Goal: Task Accomplishment & Management: Manage account settings

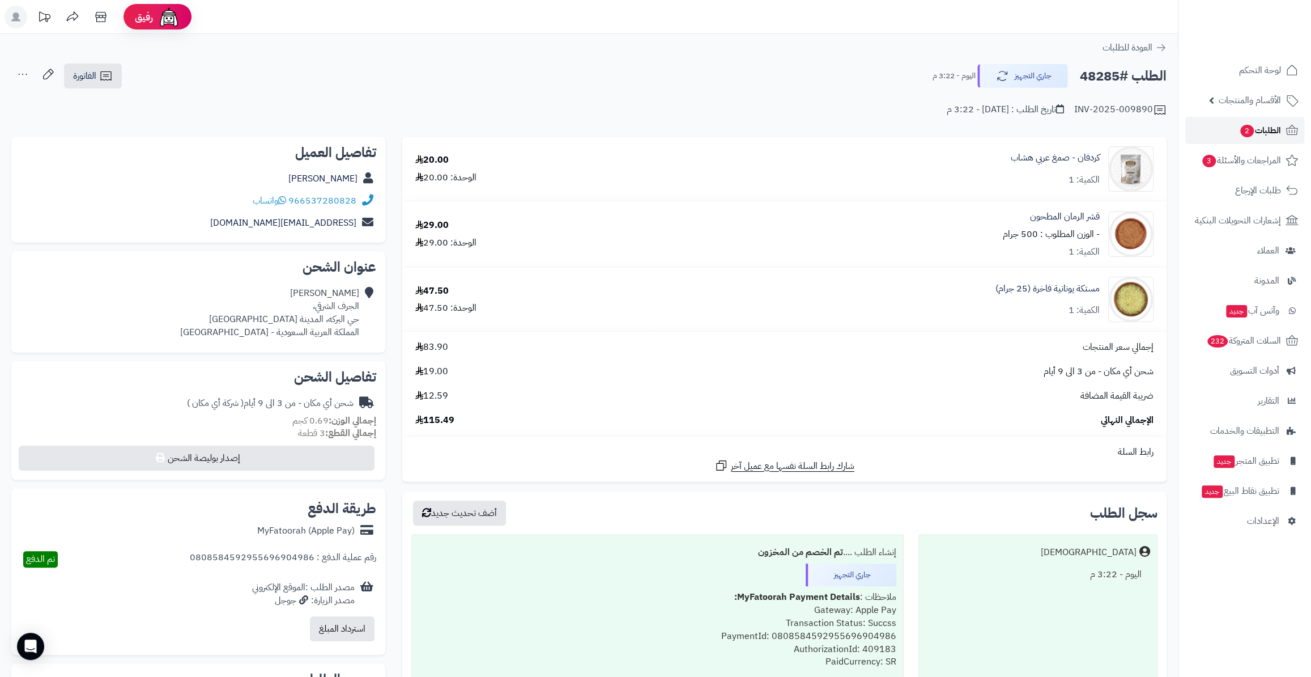
click at [1255, 134] on span "الطلبات 2" at bounding box center [1260, 130] width 42 height 16
click at [1244, 113] on link "الأقسام والمنتجات" at bounding box center [1244, 100] width 119 height 27
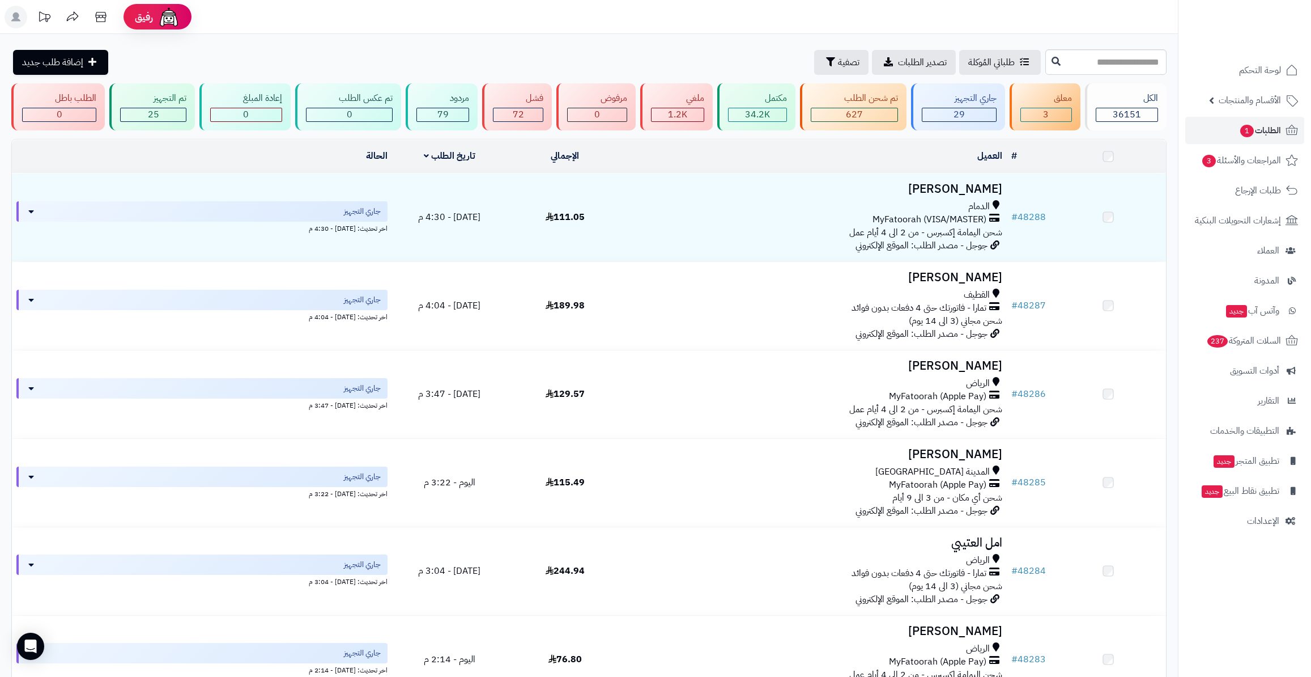
click at [1045, 50] on input "text" at bounding box center [1105, 61] width 121 height 25
type input "*****"
click at [976, 65] on div "***** طلباتي المُوكلة تصدير الطلبات تصفية إضافة طلب جديد" at bounding box center [589, 61] width 1178 height 25
click at [1048, 66] on button at bounding box center [1056, 61] width 17 height 22
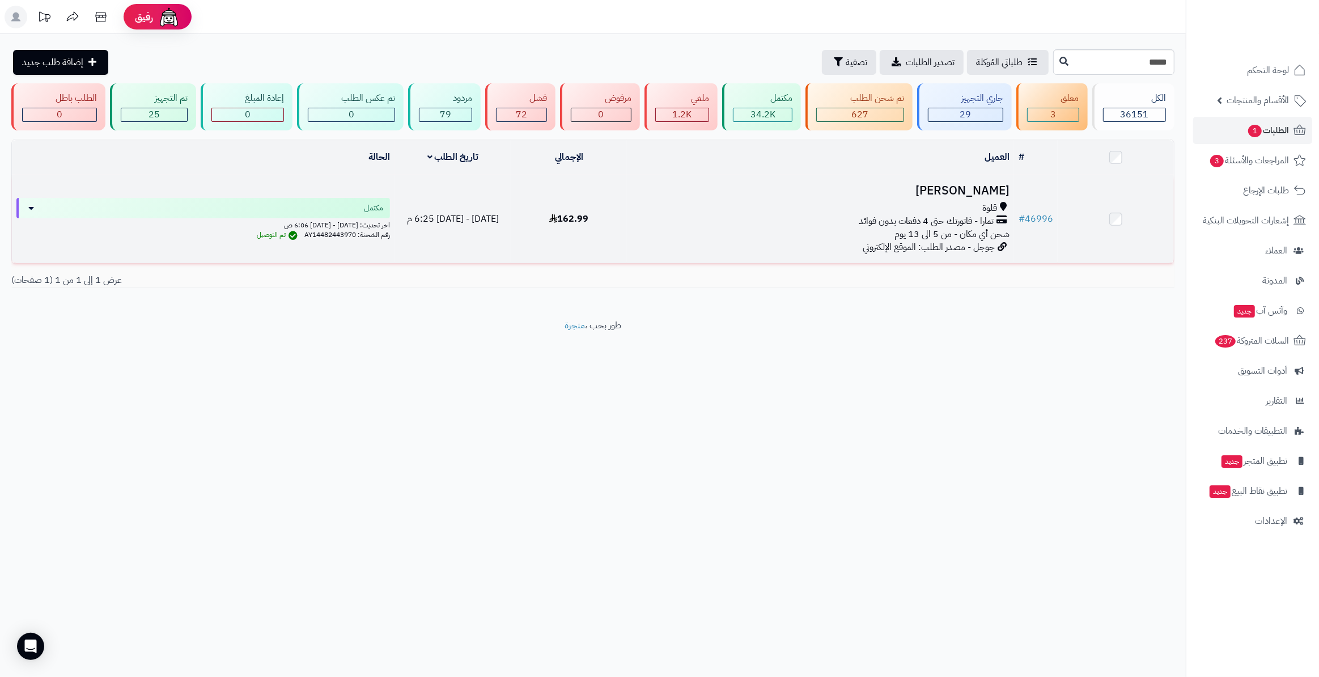
click at [1056, 215] on td "# 46996" at bounding box center [1036, 219] width 44 height 88
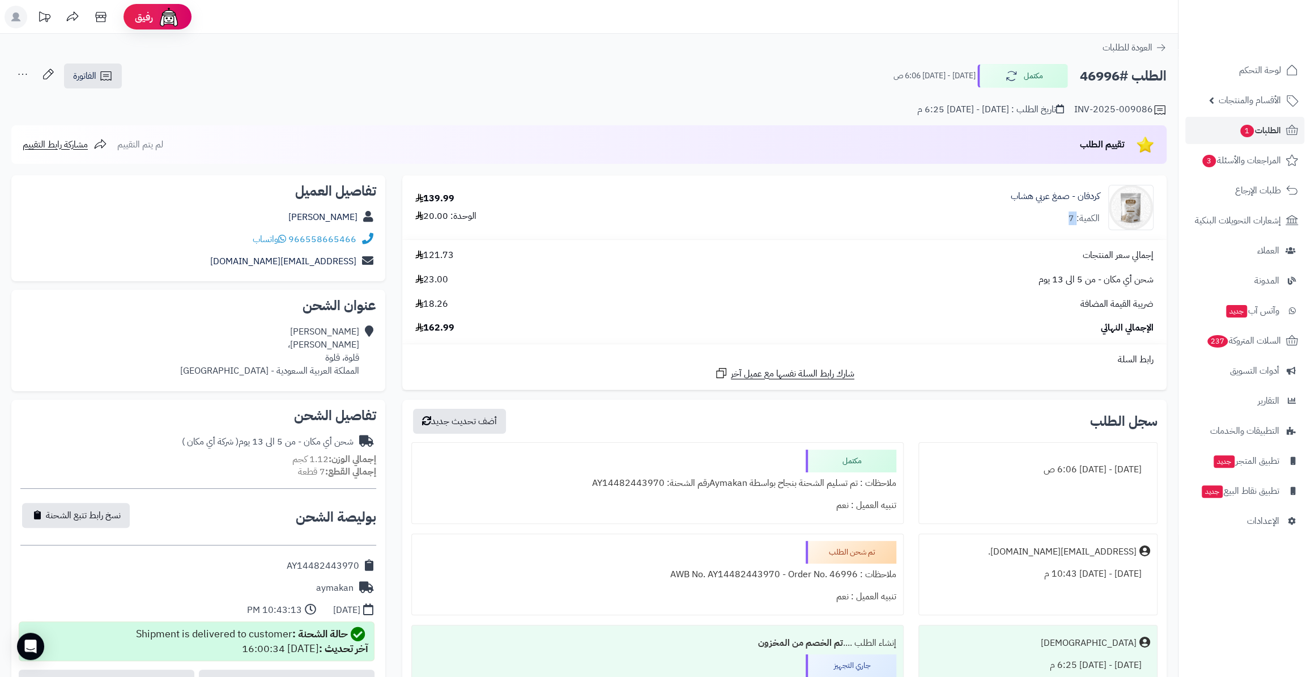
drag, startPoint x: 1066, startPoint y: 217, endPoint x: 1076, endPoint y: 217, distance: 9.1
click at [1076, 217] on div "كردفان - صمغ عربي هشاب الكمية: 7" at bounding box center [1055, 207] width 89 height 35
click at [1076, 217] on div "الكمية: 7" at bounding box center [1084, 218] width 31 height 13
click at [1068, 217] on div "كردفان - صمغ عربي هشاب الكمية: 7" at bounding box center [1055, 207] width 89 height 35
drag, startPoint x: 425, startPoint y: 198, endPoint x: 465, endPoint y: 202, distance: 39.8
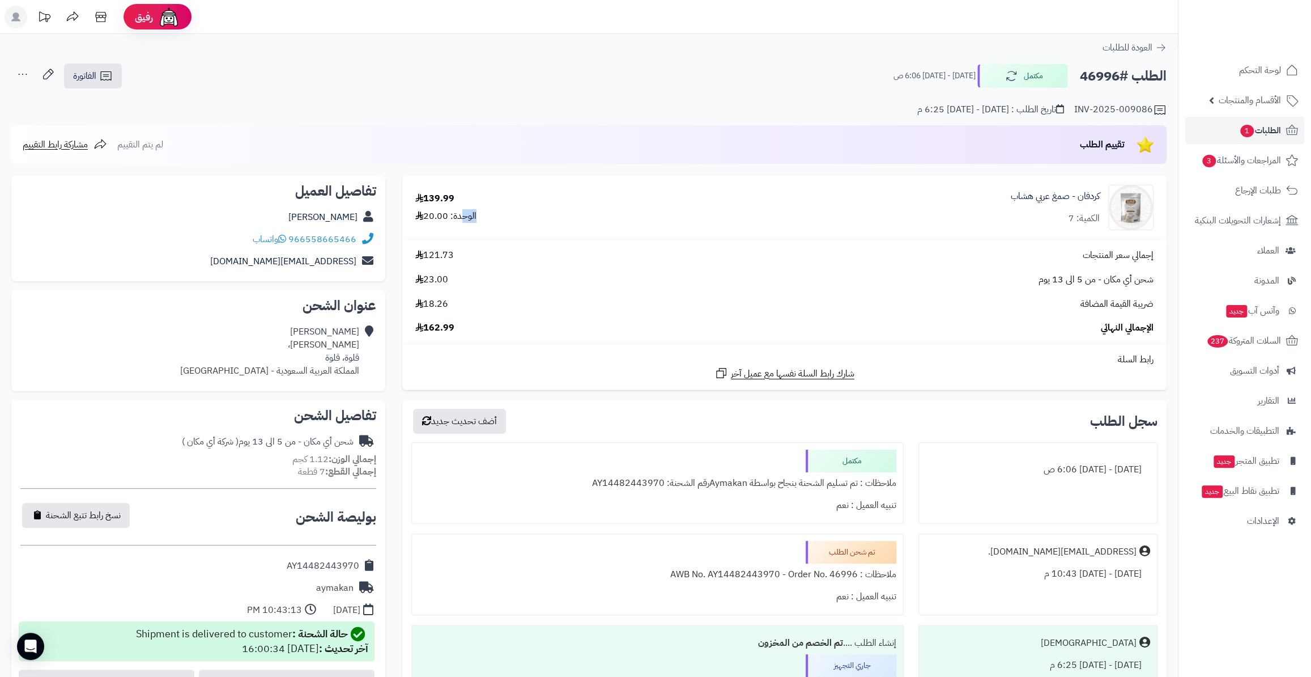
click at [465, 202] on div "139.99 الوحدة: 20.00" at bounding box center [533, 207] width 252 height 31
click at [1264, 127] on span "الطلبات 1" at bounding box center [1260, 130] width 42 height 16
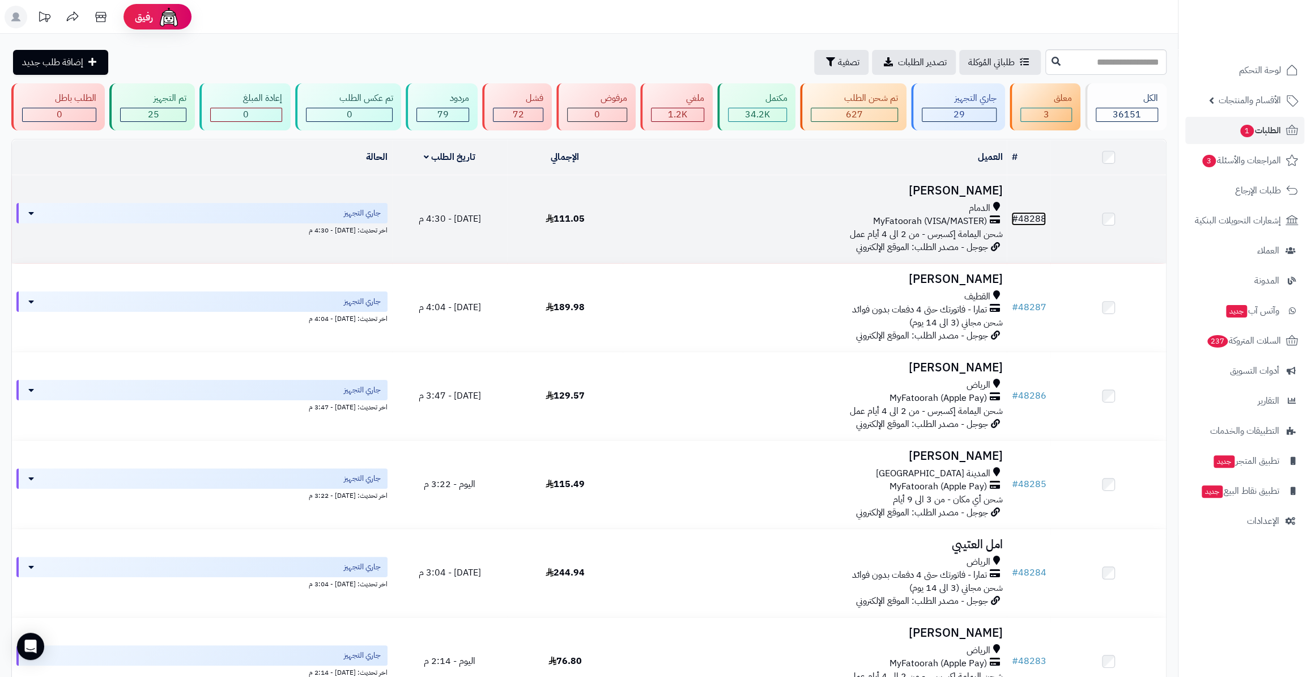
click at [1026, 215] on link "# 48288" at bounding box center [1028, 219] width 35 height 14
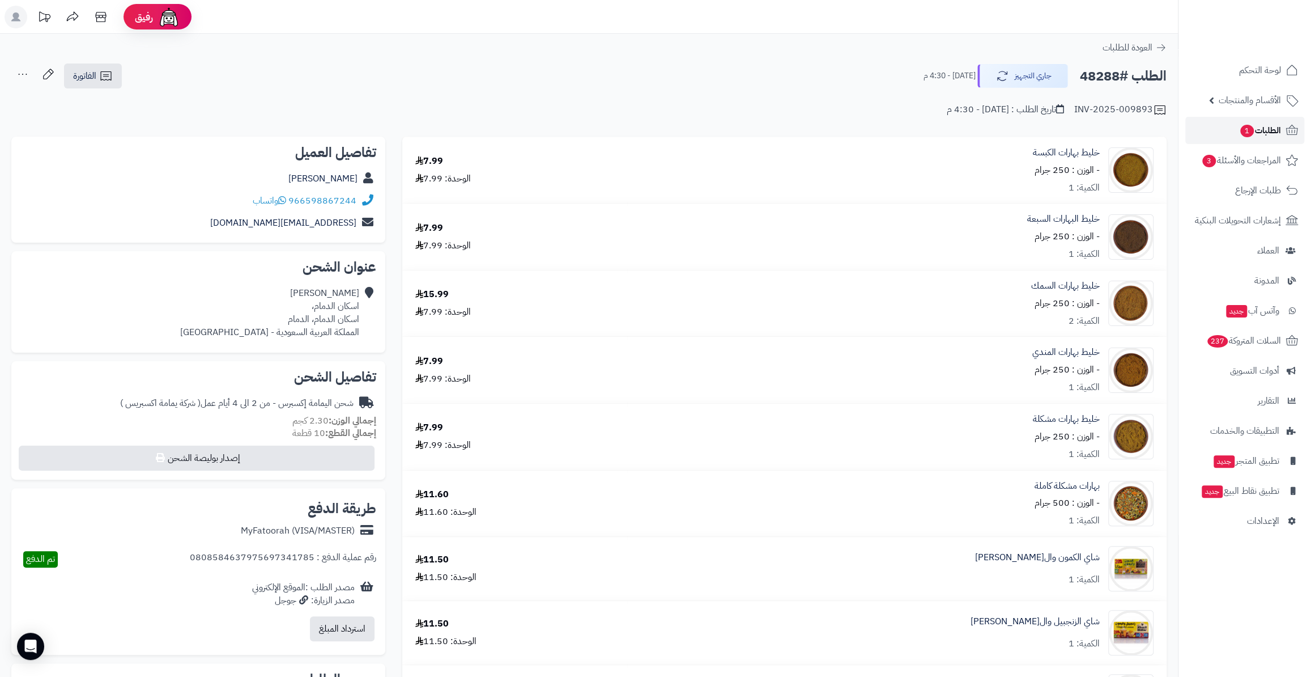
click at [1229, 143] on link "الطلبات 1" at bounding box center [1244, 130] width 119 height 27
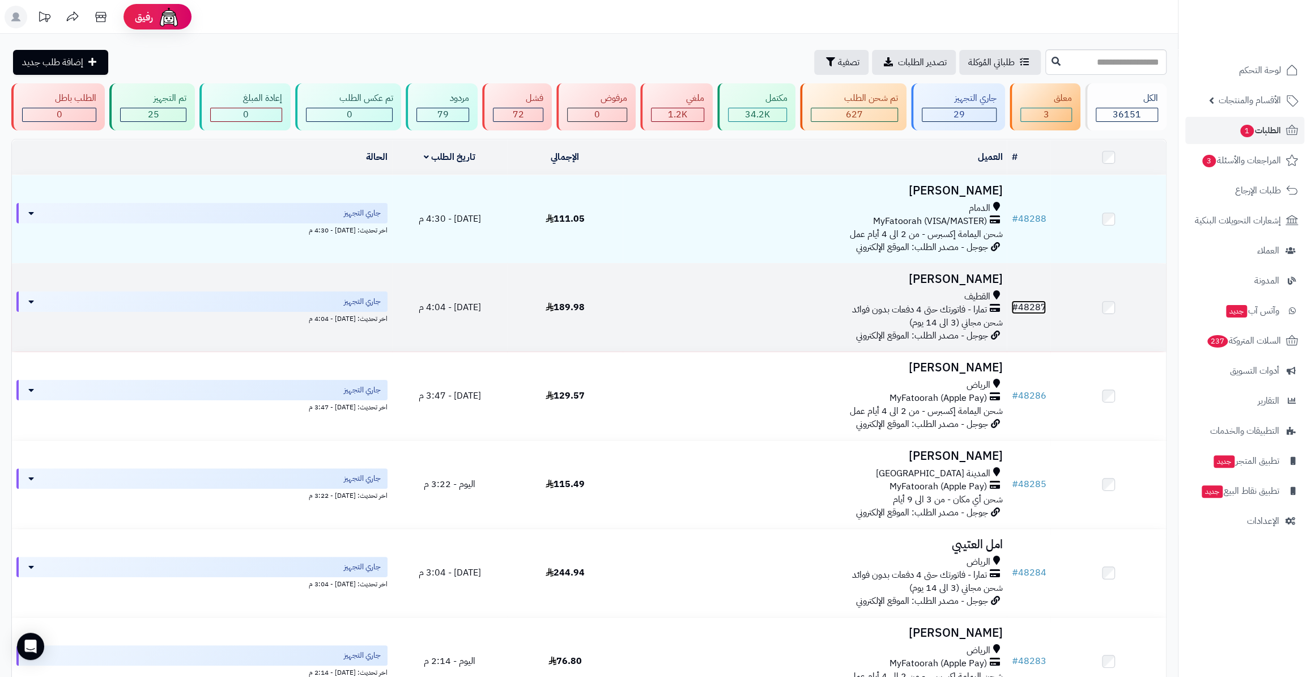
click at [1027, 306] on link "# 48287" at bounding box center [1028, 307] width 35 height 14
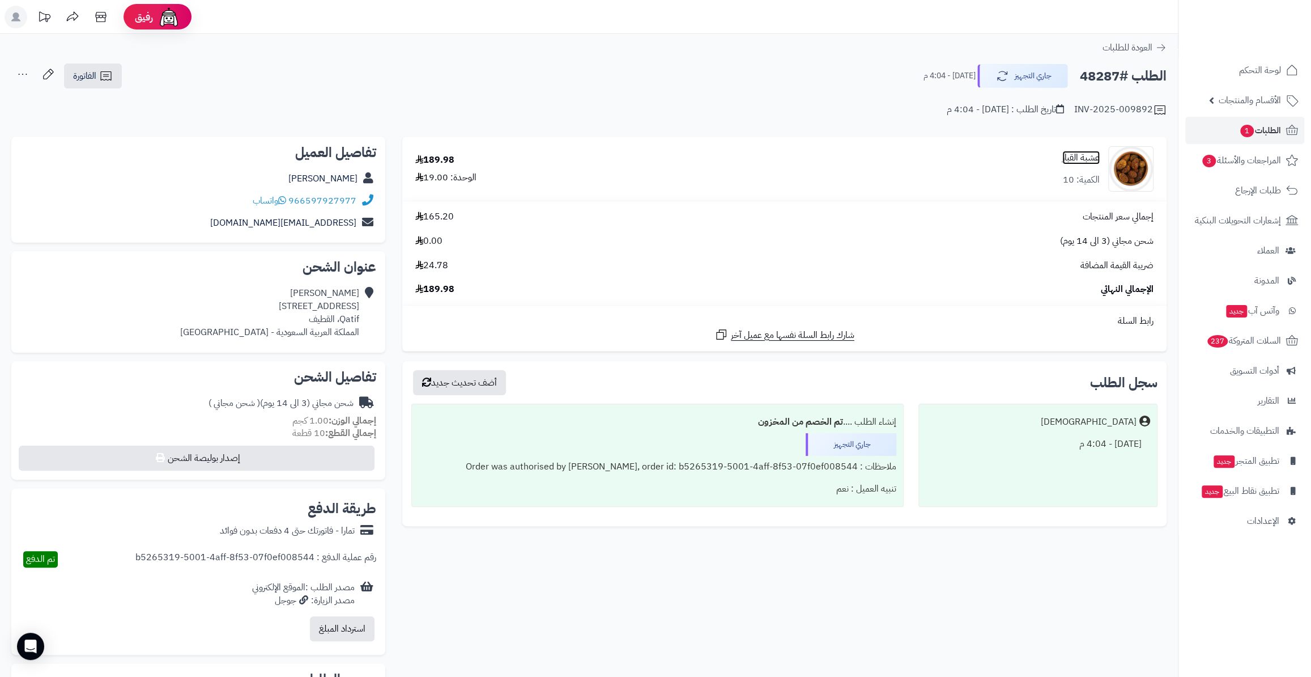
click at [1086, 159] on link "عشبة القبار" at bounding box center [1080, 157] width 37 height 13
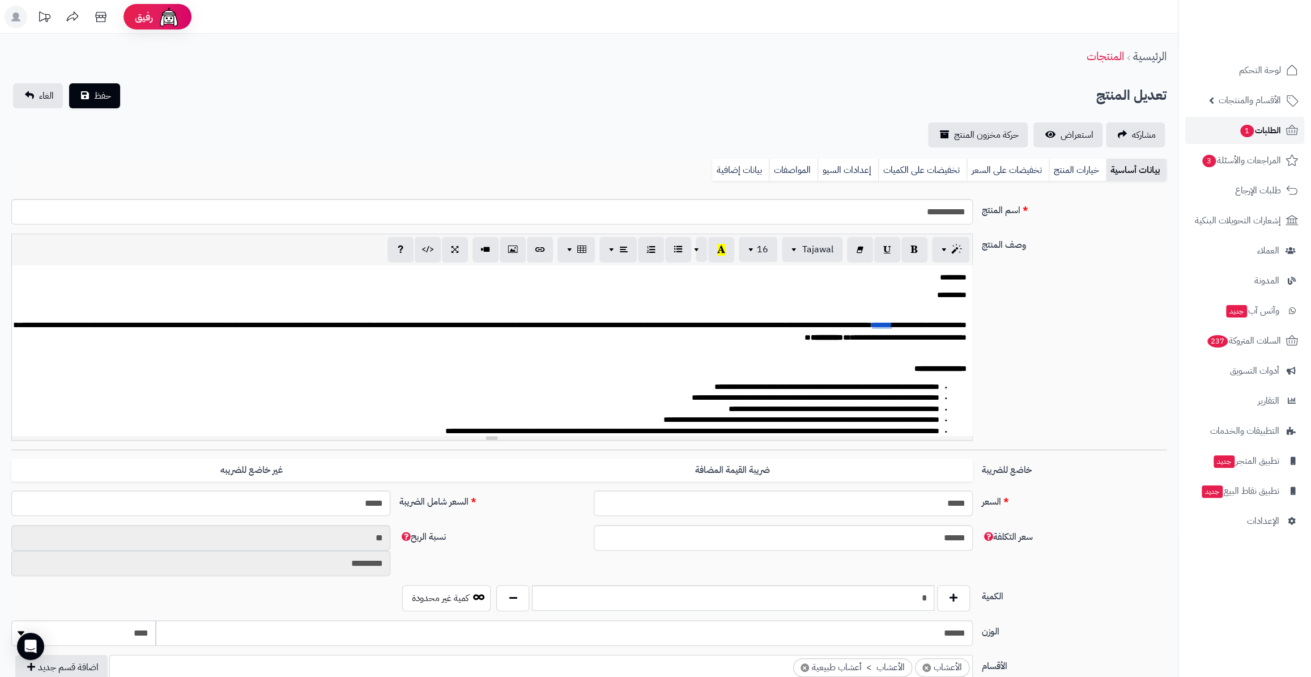
click at [1285, 131] on icon at bounding box center [1292, 131] width 14 height 14
